Goal: Information Seeking & Learning: Learn about a topic

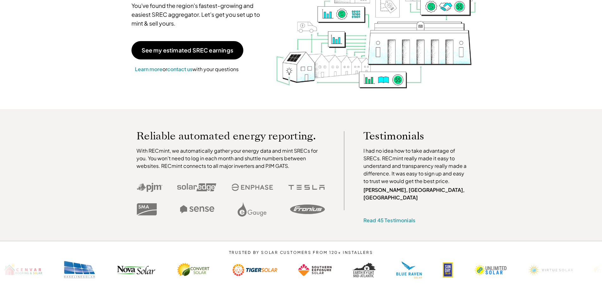
scroll to position [95, 0]
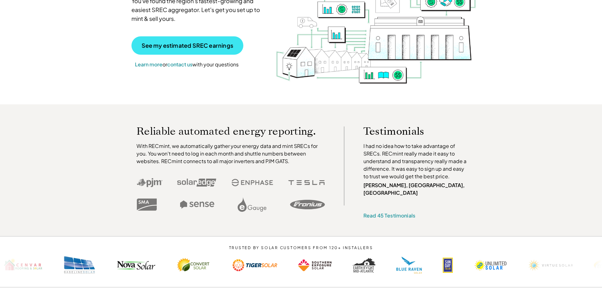
click at [170, 50] on link "See my estimated SREC earnings" at bounding box center [188, 45] width 112 height 18
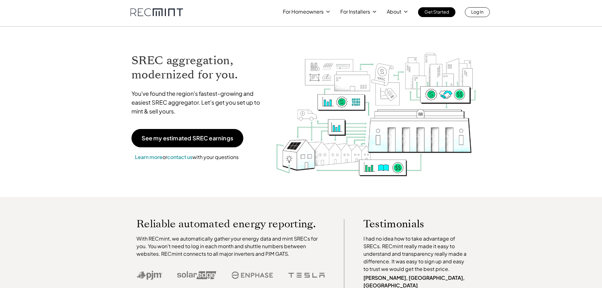
scroll to position [0, 0]
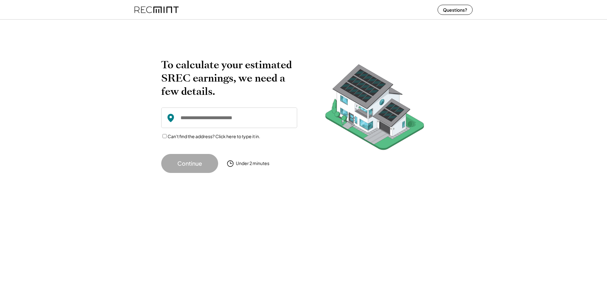
click at [237, 165] on div "Under 2 minutes" at bounding box center [253, 163] width 34 height 6
click at [209, 165] on button "Continue" at bounding box center [189, 163] width 57 height 19
